Goal: Task Accomplishment & Management: Use online tool/utility

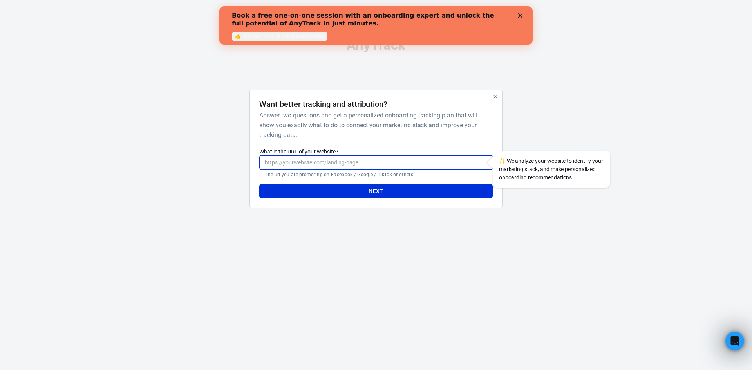
click at [363, 159] on input "What is the URL of your website?" at bounding box center [375, 162] width 233 height 14
click at [520, 15] on polygon "Close" at bounding box center [520, 15] width 5 height 5
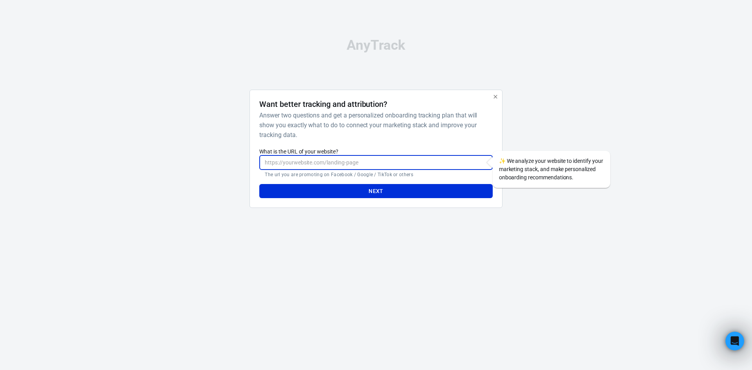
click at [354, 161] on input "What is the URL of your website?" at bounding box center [375, 162] width 233 height 14
type input "ц"
type input "[DOMAIN_NAME]"
click at [259, 184] on button "Next" at bounding box center [375, 191] width 233 height 14
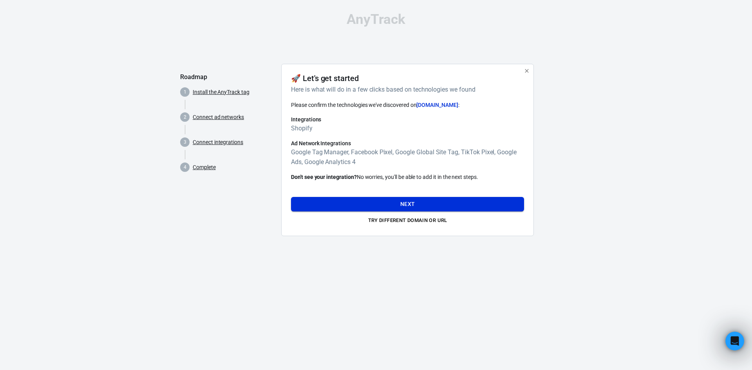
click at [426, 201] on button "Next" at bounding box center [407, 204] width 233 height 14
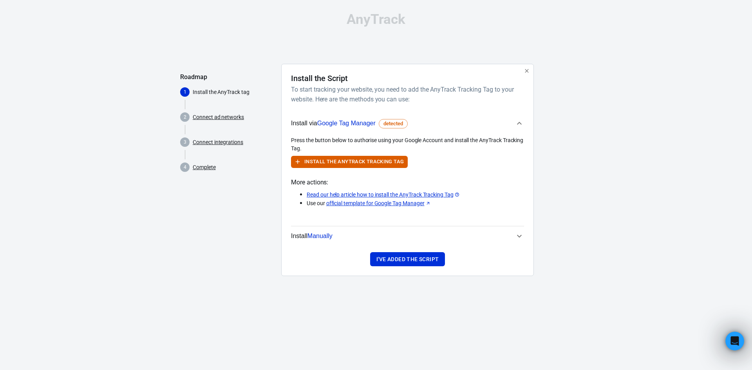
click at [472, 169] on div "Press the button below to authorise using your Google Account and install the A…" at bounding box center [407, 171] width 233 height 71
click at [394, 164] on button "Install the AnyTrack Tracking Tag" at bounding box center [349, 162] width 117 height 12
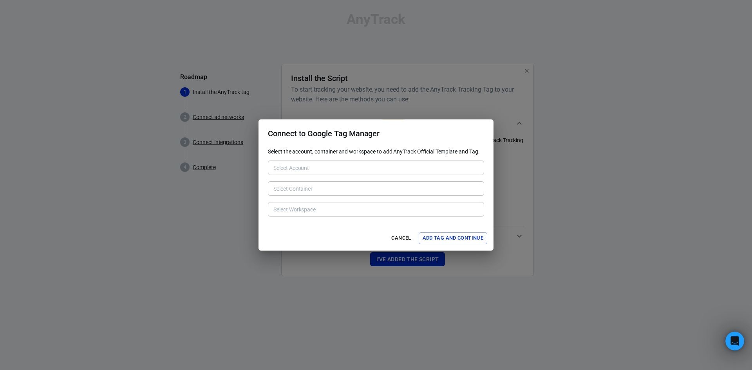
type input "MyKey Premium [6301096686]"
click at [399, 159] on div "Select Account MyKey Premium [6301096686] Select Account" at bounding box center [376, 166] width 216 height 19
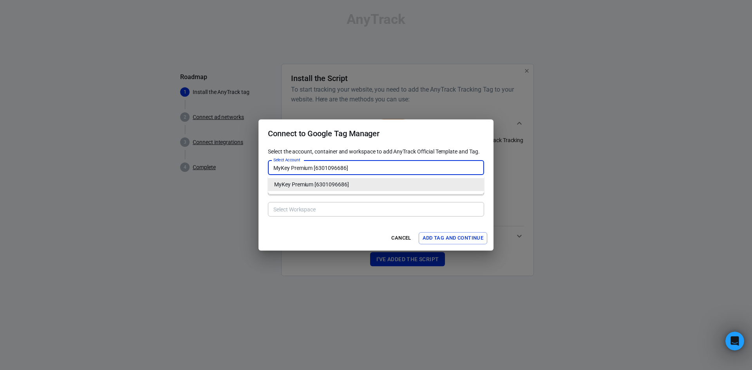
type input "[DOMAIN_NAME] [223343586]"
click at [400, 158] on div "Select Account MyKey Premium [6301096686] Select Account" at bounding box center [376, 166] width 216 height 19
click at [384, 218] on div "Select Workspace Select Workspace" at bounding box center [376, 208] width 216 height 19
type input "Default Workspace [8]"
click at [355, 182] on li "MyKey Premium [6301096686]" at bounding box center [376, 184] width 216 height 13
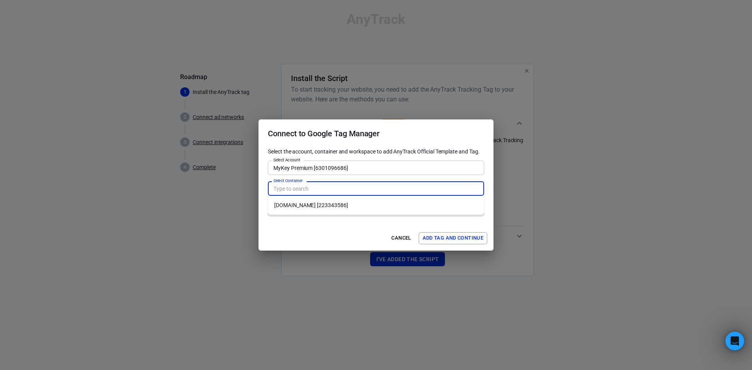
click at [335, 187] on input "Select Container" at bounding box center [375, 189] width 210 height 10
type input "[DOMAIN_NAME] [223343586]"
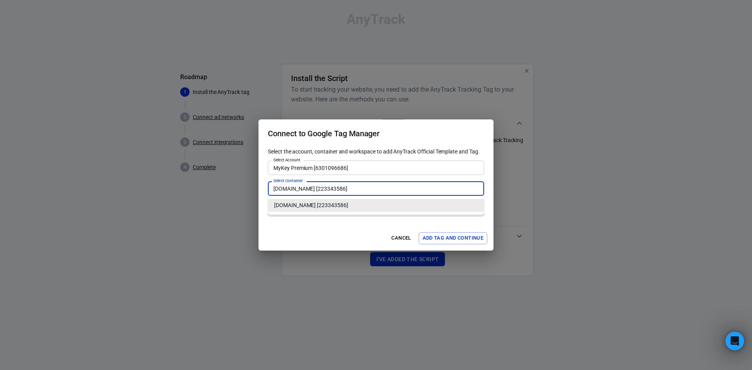
click at [341, 208] on li "[DOMAIN_NAME] [223343586]" at bounding box center [376, 205] width 216 height 13
type input "Default Workspace [8]"
click at [341, 208] on input "Default Workspace [8]" at bounding box center [375, 209] width 210 height 10
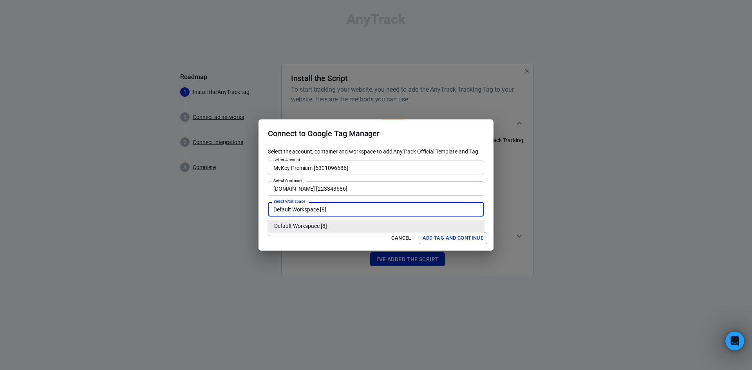
click at [341, 208] on input "Default Workspace [8]" at bounding box center [375, 209] width 210 height 10
click at [262, 199] on div "Select the account, container and workspace to add AnyTrack Official Template a…" at bounding box center [375, 187] width 235 height 78
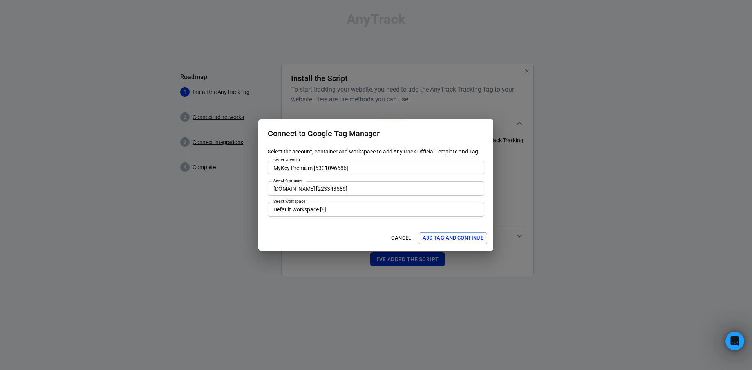
click at [439, 239] on button "Add Tag and Continue" at bounding box center [453, 238] width 69 height 12
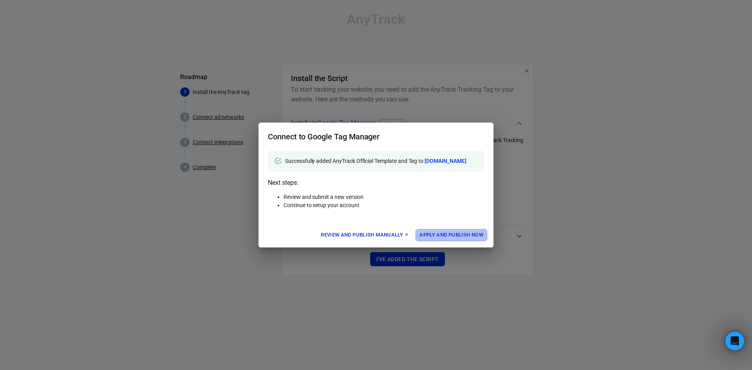
click at [467, 241] on button "Apply and Publish Now" at bounding box center [451, 235] width 72 height 12
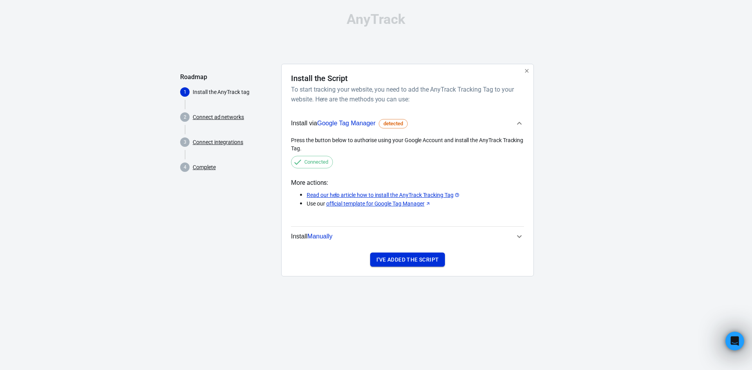
click at [420, 261] on button "I've added the script" at bounding box center [407, 260] width 75 height 14
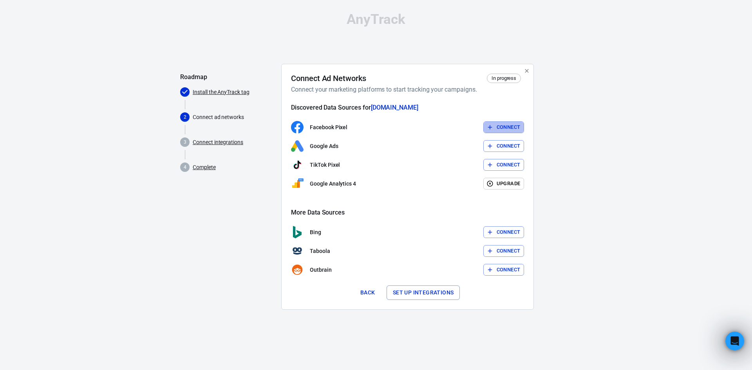
click at [503, 127] on button "Connect" at bounding box center [503, 127] width 41 height 12
click at [363, 69] on div "Connect Ad Networks In progress Connect your marketing platforms to start track…" at bounding box center [407, 187] width 253 height 246
click at [370, 292] on button "Back" at bounding box center [367, 292] width 25 height 14
